Goal: Information Seeking & Learning: Check status

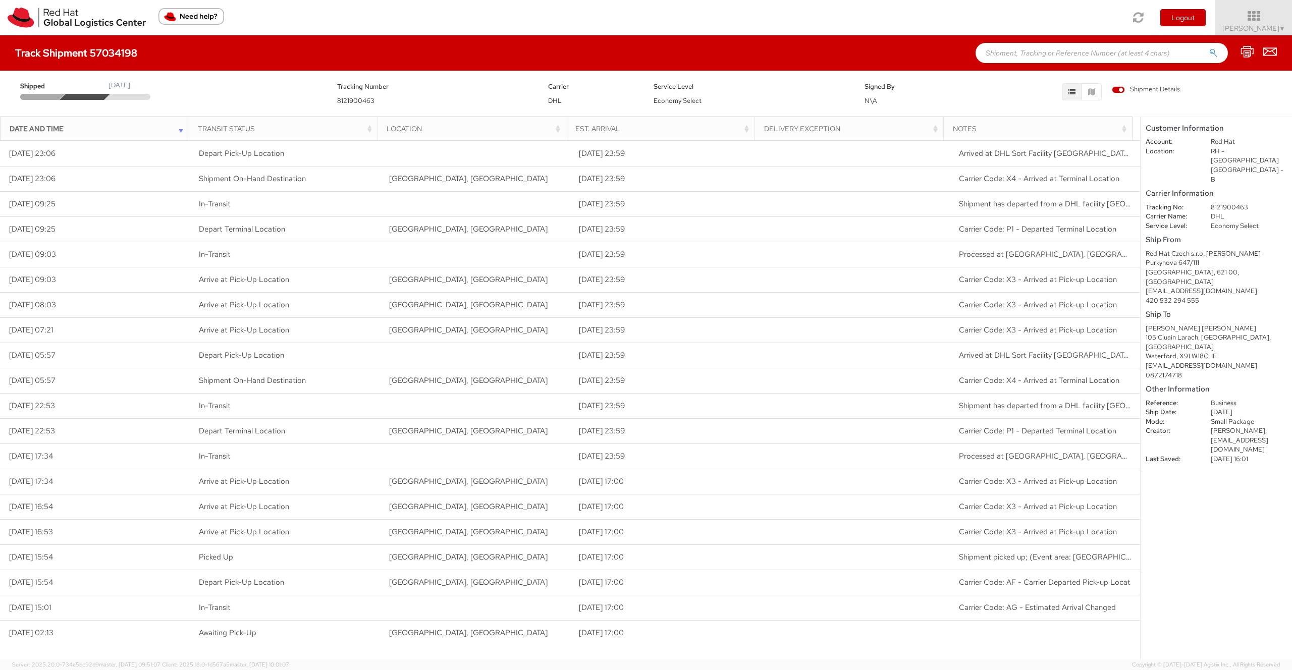
click at [365, 102] on span "8121900463" at bounding box center [355, 100] width 37 height 9
copy span "8121900463"
click at [469, 51] on div "Track Shipment 57034198" at bounding box center [646, 52] width 1292 height 35
